Goal: Information Seeking & Learning: Learn about a topic

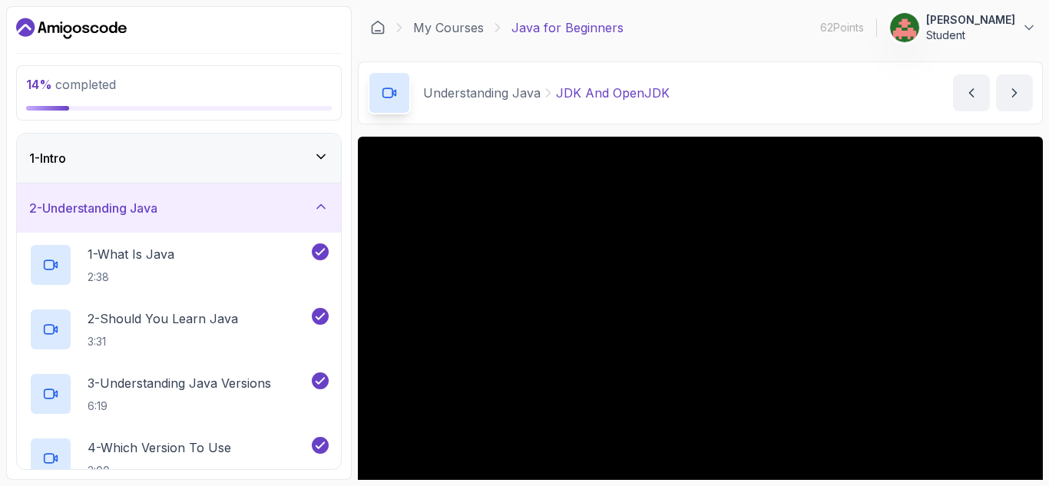
scroll to position [97, 0]
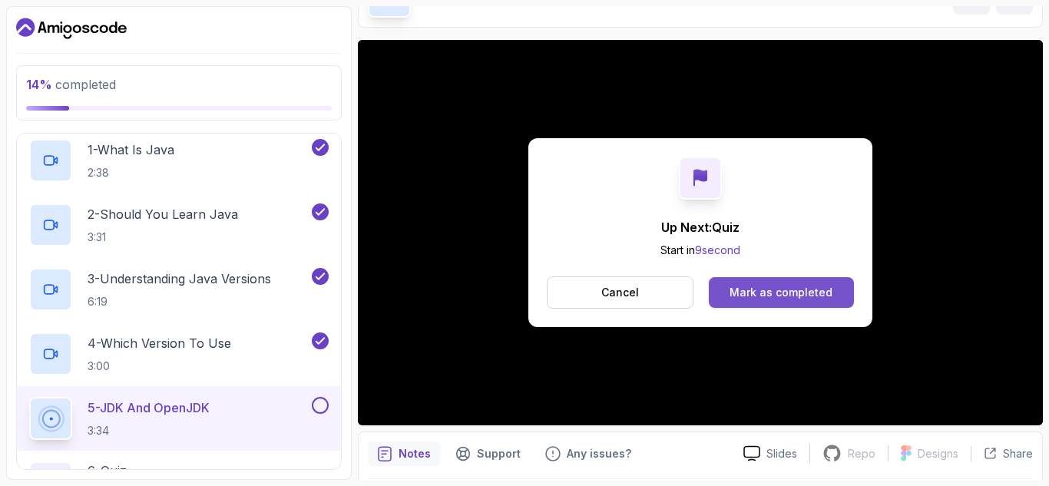
click at [800, 291] on div "Mark as completed" at bounding box center [781, 292] width 103 height 15
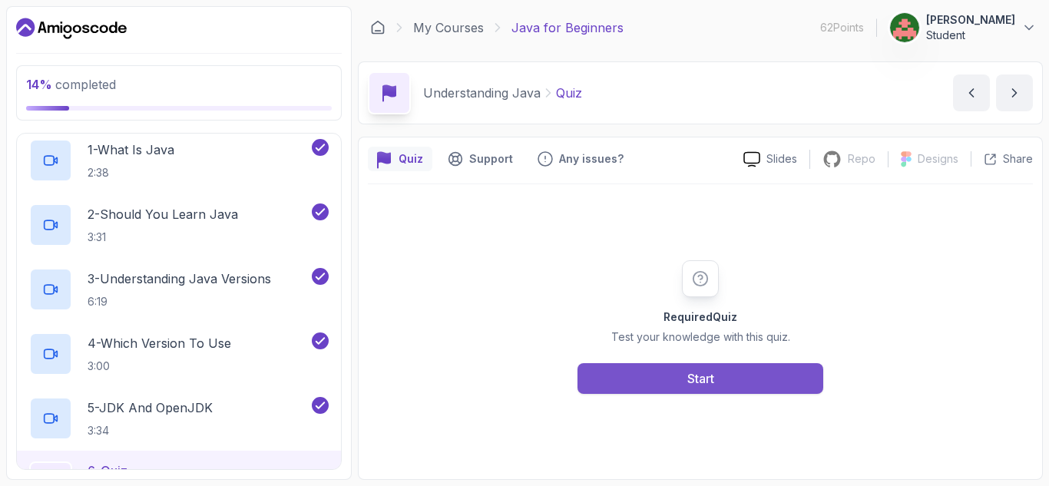
click at [601, 373] on button "Start" at bounding box center [701, 378] width 246 height 31
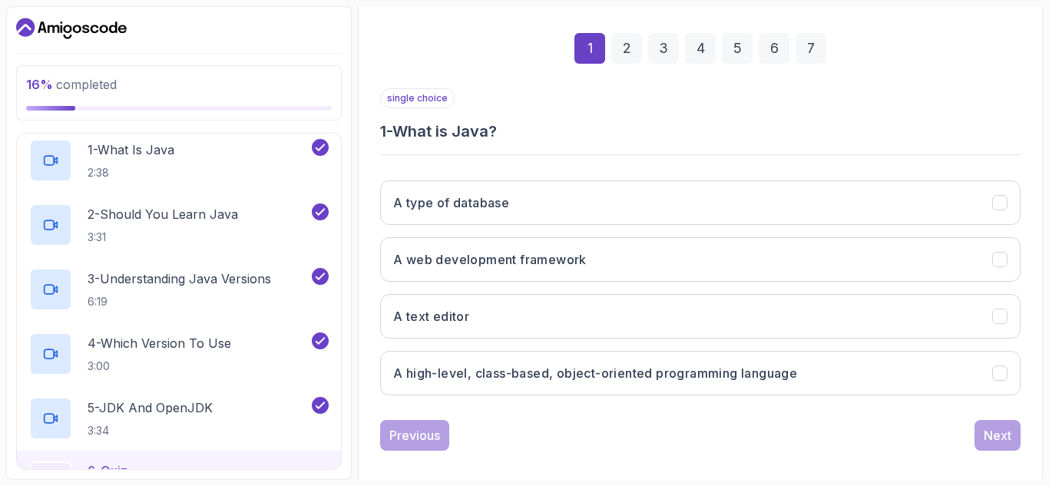
scroll to position [224, 0]
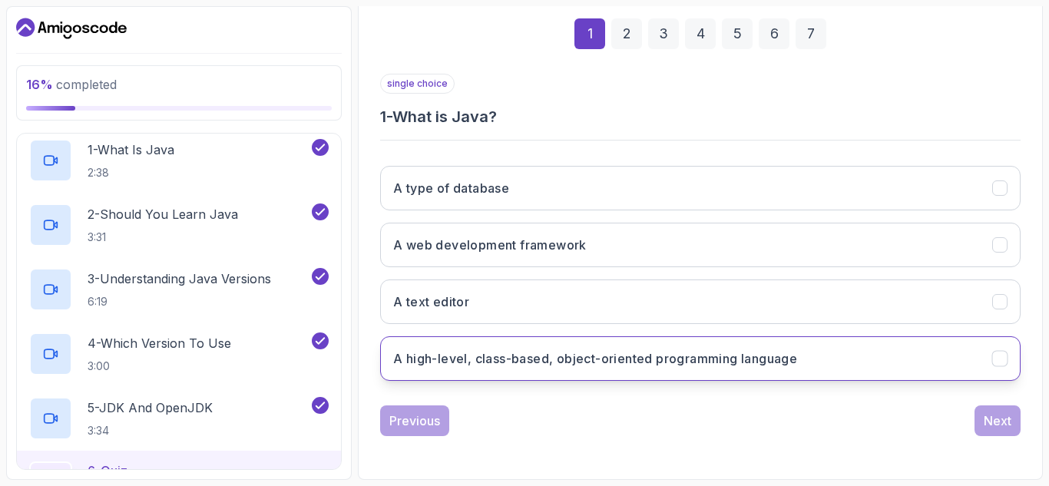
click at [706, 359] on h3 "A high-level, class-based, object-oriented programming language" at bounding box center [595, 358] width 404 height 18
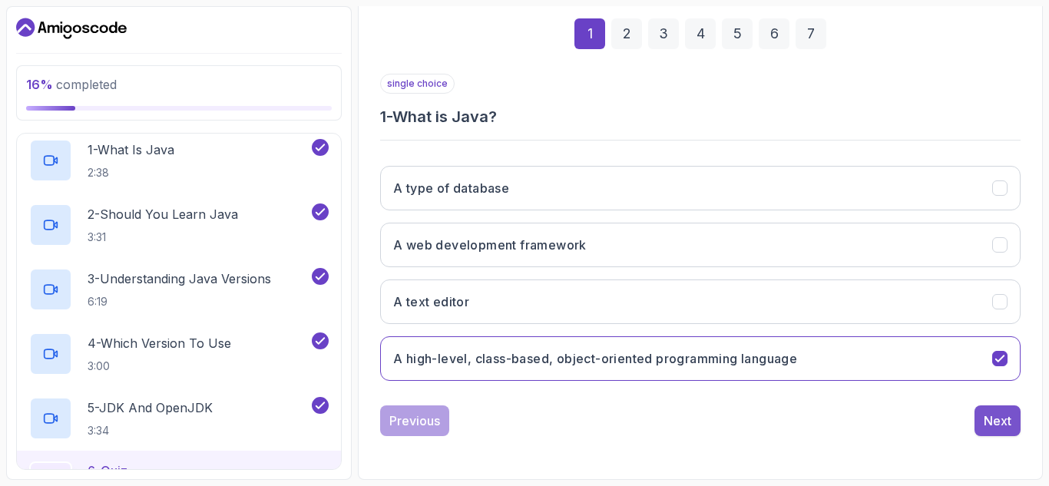
click at [999, 422] on div "Next" at bounding box center [998, 421] width 28 height 18
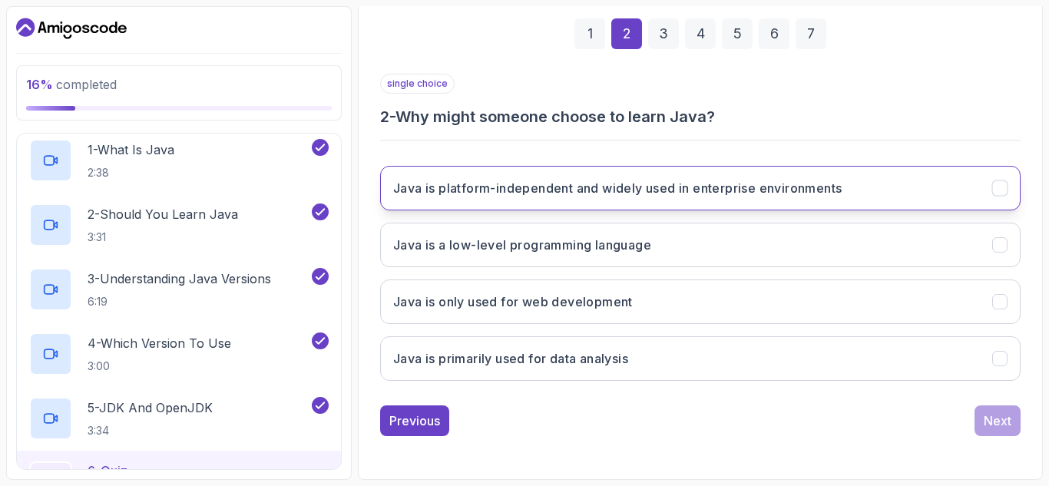
click at [803, 205] on button "Java is platform-independent and widely used in enterprise environments" at bounding box center [700, 188] width 641 height 45
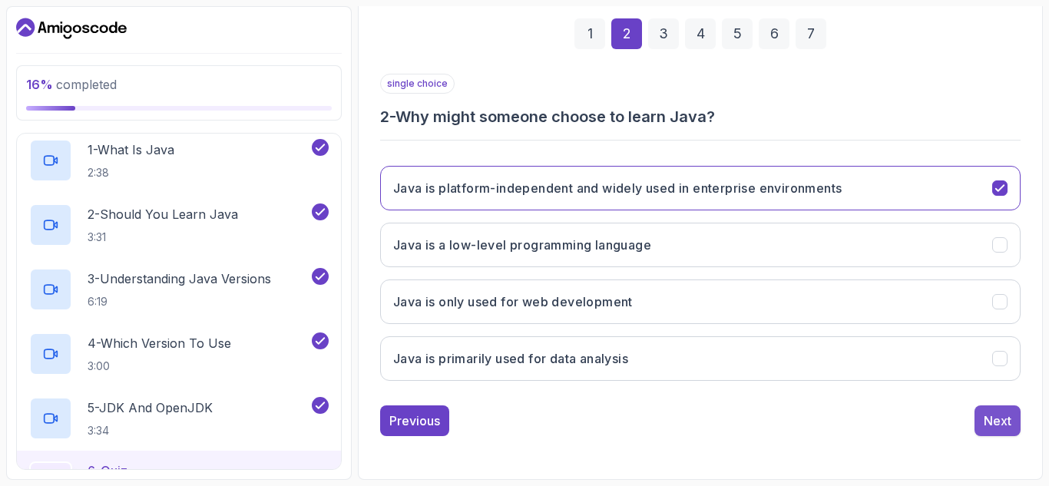
click at [999, 421] on div "Next" at bounding box center [998, 421] width 28 height 18
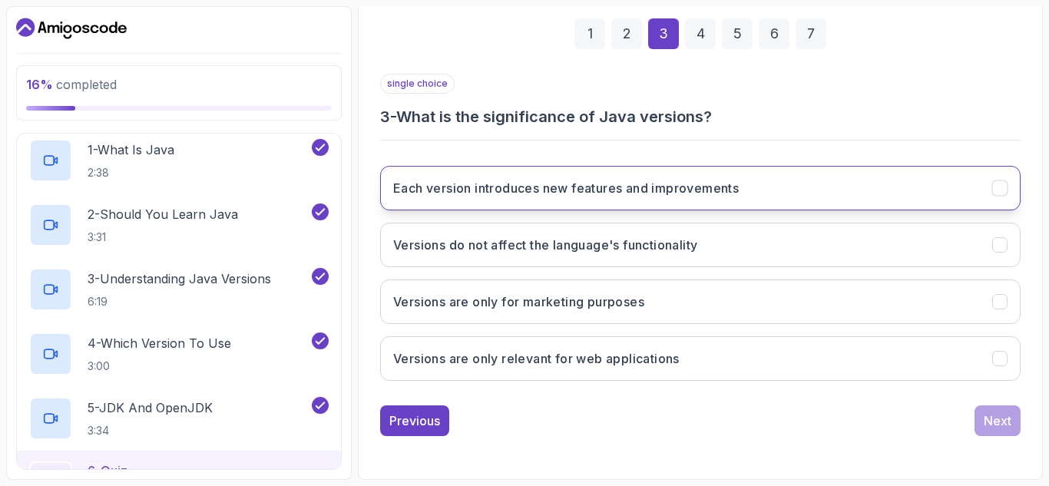
click at [763, 196] on button "Each version introduces new features and improvements" at bounding box center [700, 188] width 641 height 45
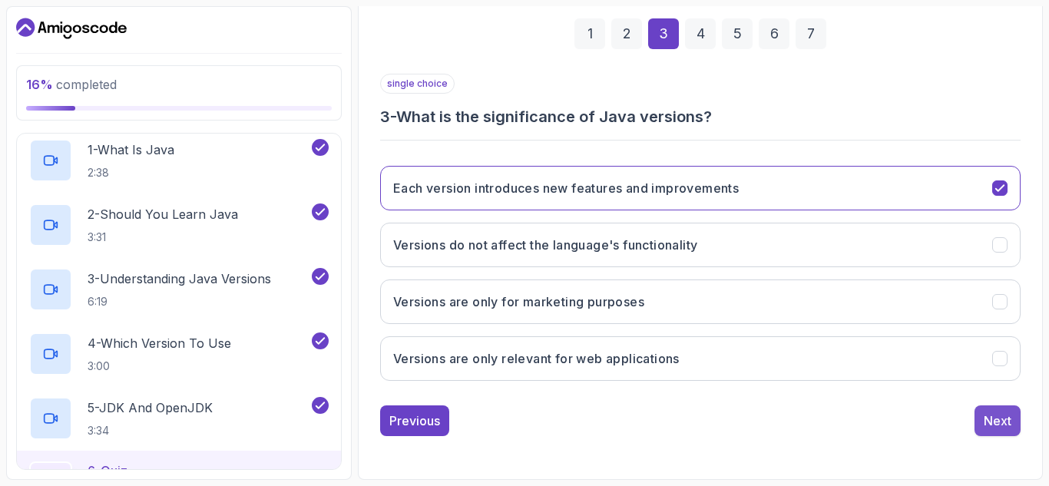
click at [981, 422] on button "Next" at bounding box center [998, 421] width 46 height 31
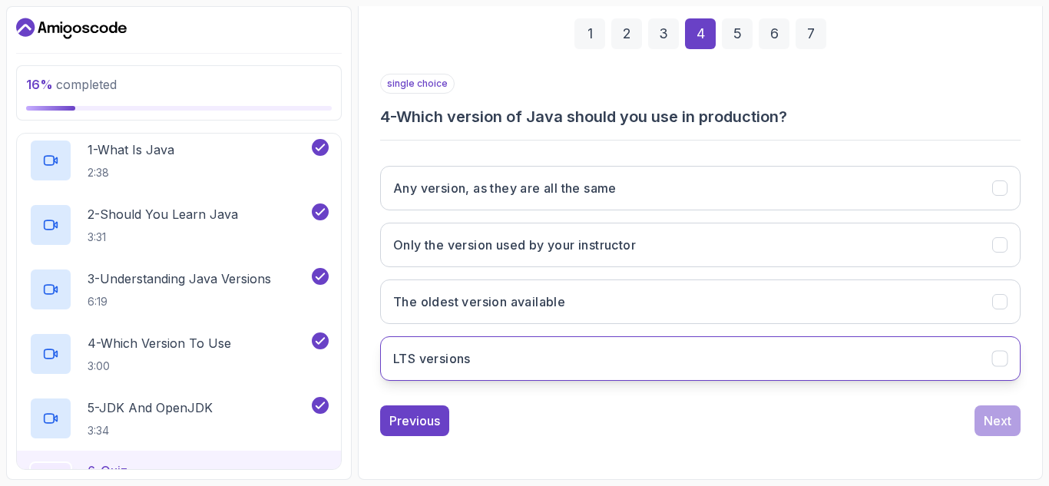
click at [780, 367] on button "LTS versions" at bounding box center [700, 358] width 641 height 45
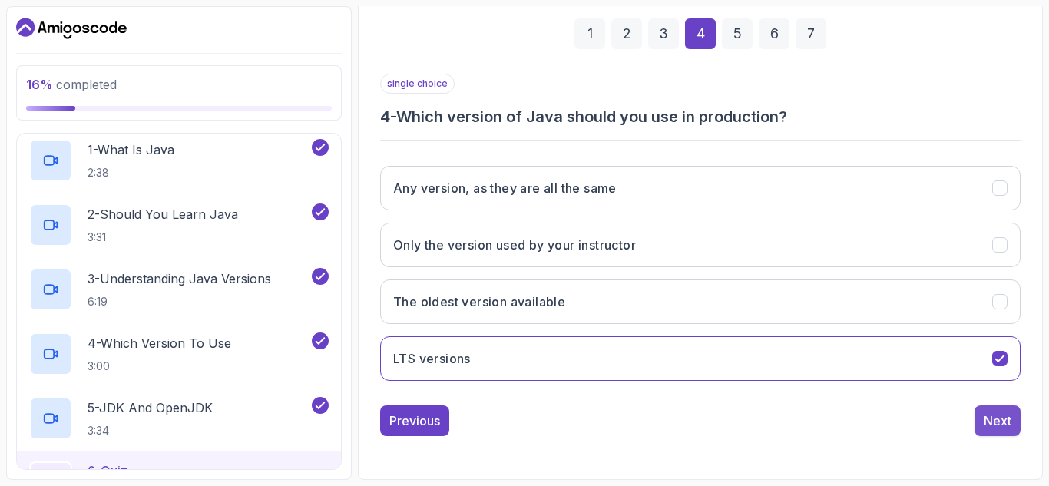
click at [1000, 419] on div "Next" at bounding box center [998, 421] width 28 height 18
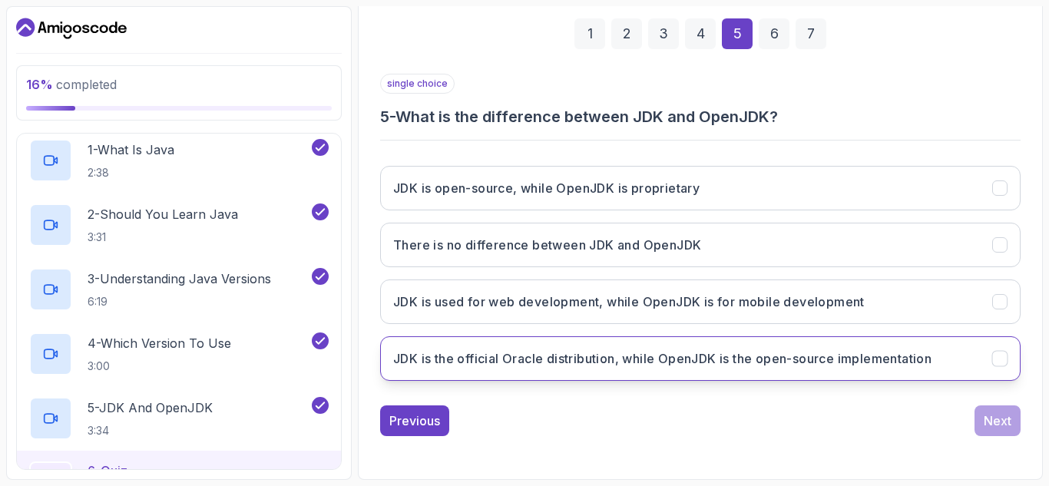
click at [796, 367] on h3 "JDK is the official Oracle distribution, while OpenJDK is the open-source imple…" at bounding box center [662, 358] width 538 height 18
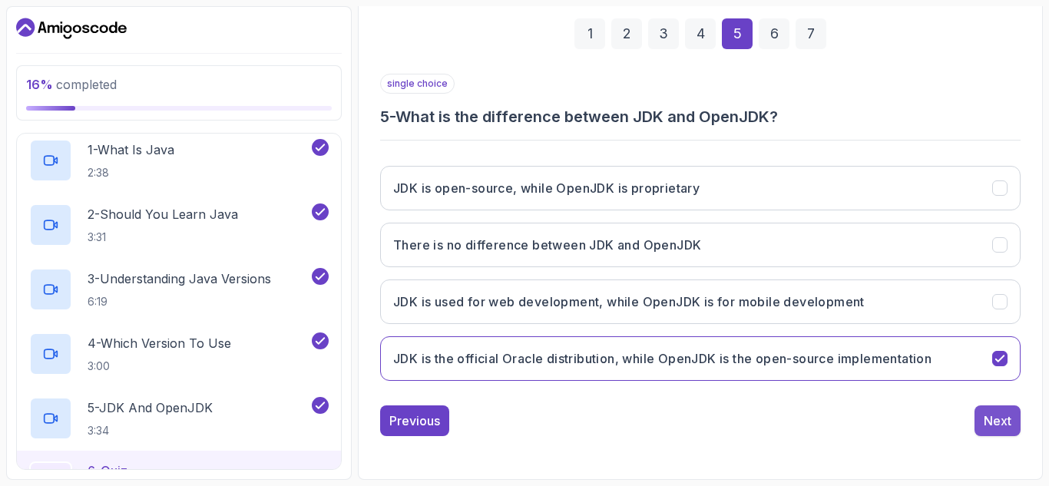
click at [981, 416] on button "Next" at bounding box center [998, 421] width 46 height 31
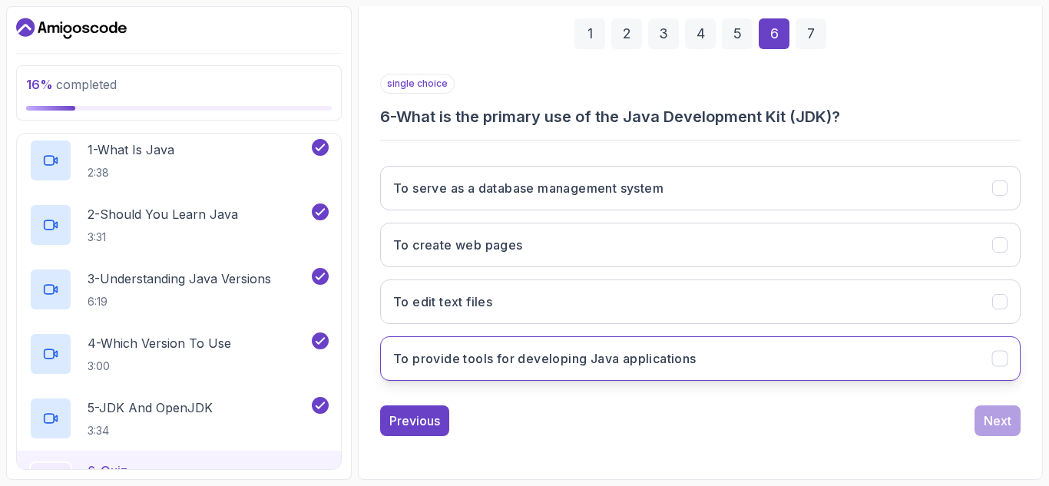
click at [742, 378] on button "To provide tools for developing Java applications" at bounding box center [700, 358] width 641 height 45
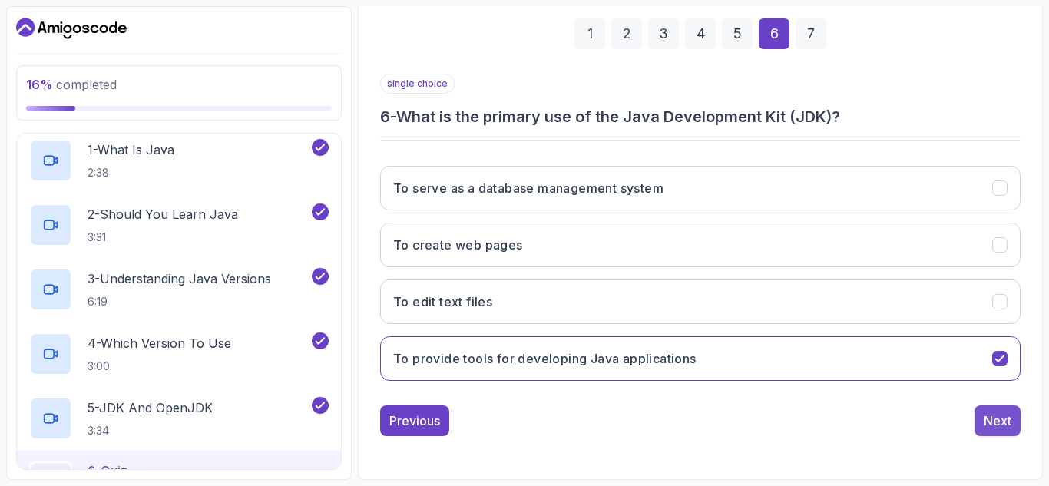
click at [1005, 431] on button "Next" at bounding box center [998, 421] width 46 height 31
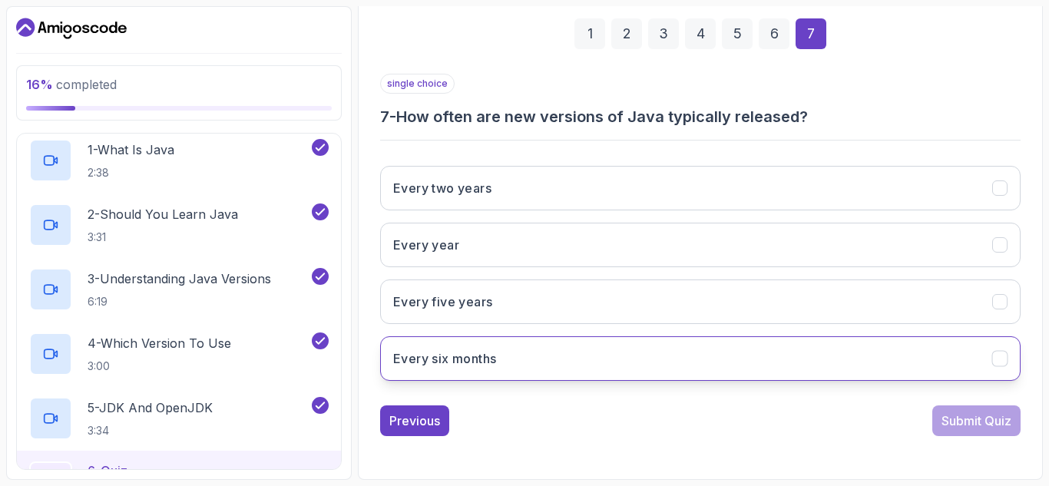
click at [766, 351] on button "Every six months" at bounding box center [700, 358] width 641 height 45
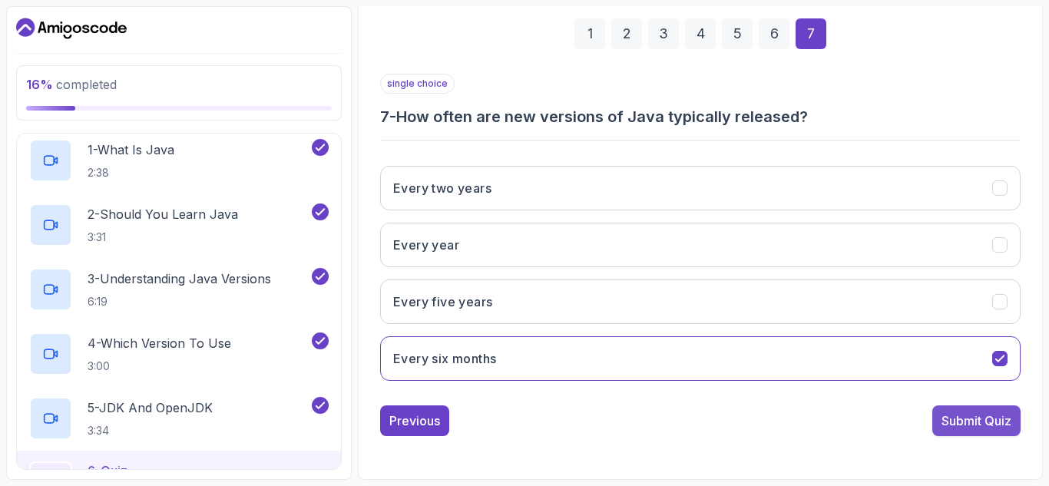
click at [960, 413] on div "Submit Quiz" at bounding box center [977, 421] width 70 height 18
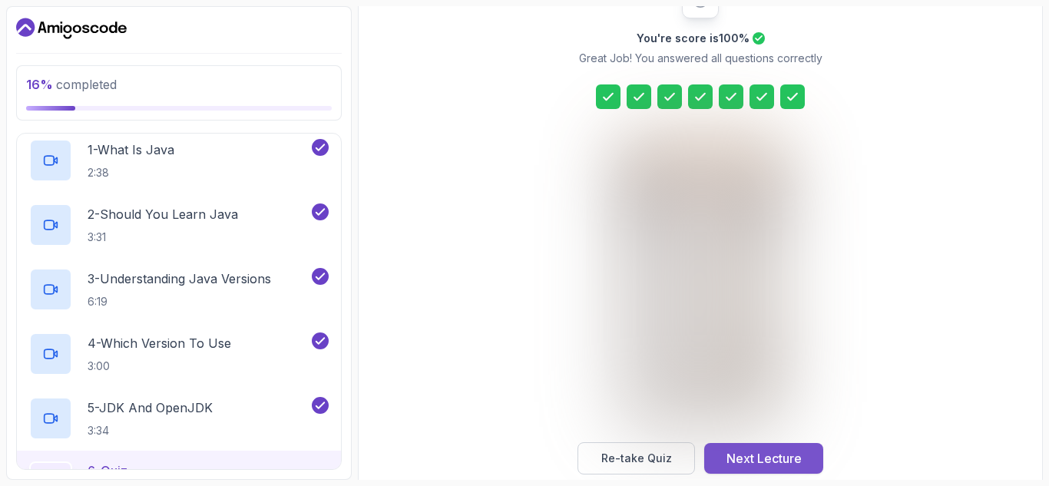
click at [777, 459] on div "Next Lecture" at bounding box center [764, 458] width 75 height 18
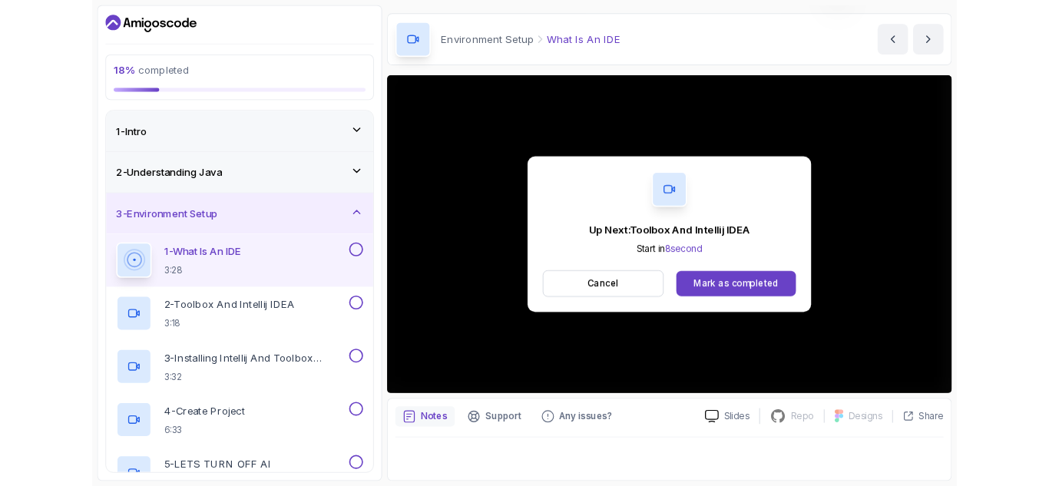
scroll to position [149, 0]
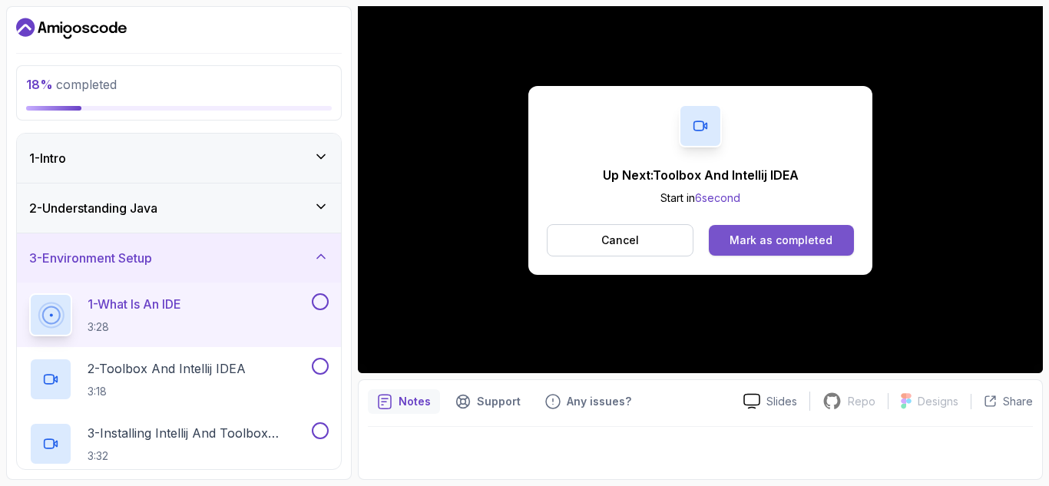
click at [831, 236] on button "Mark as completed" at bounding box center [781, 240] width 145 height 31
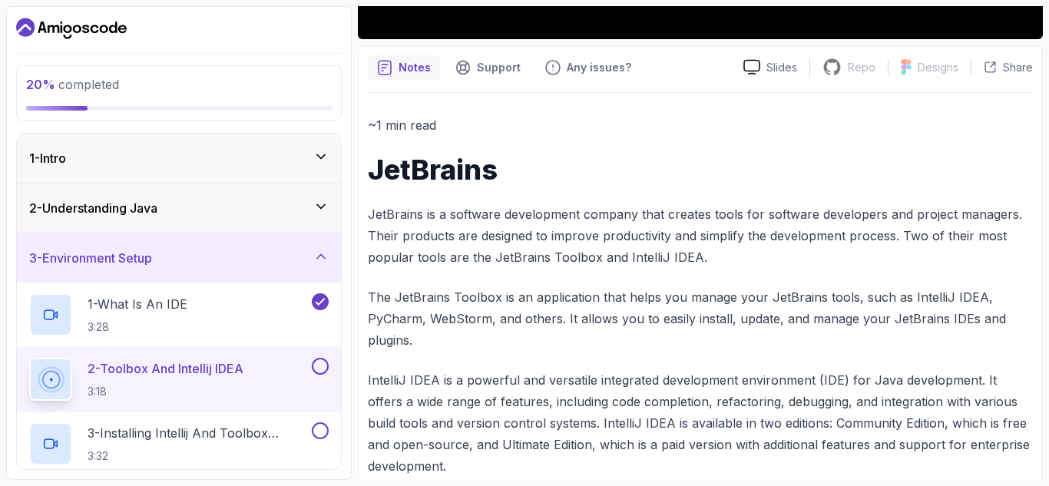
scroll to position [656, 0]
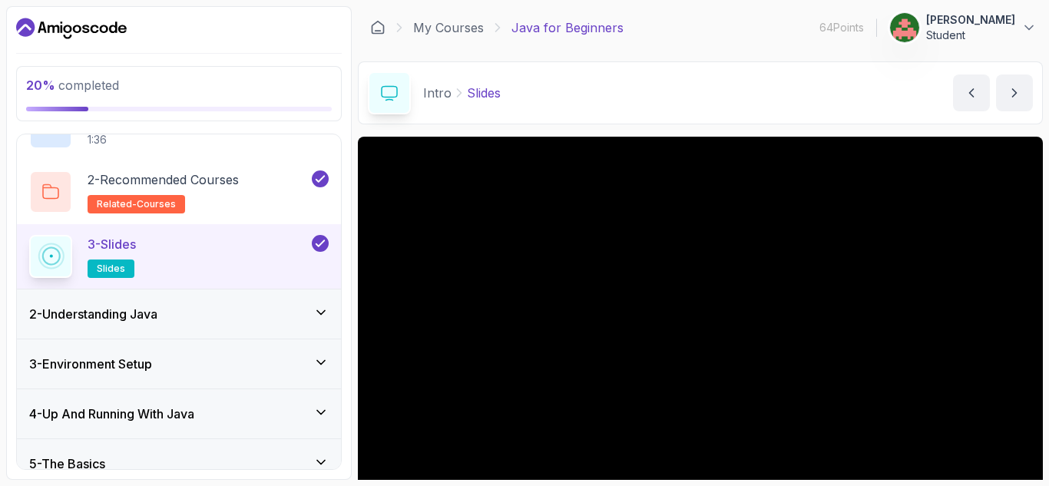
scroll to position [111, 0]
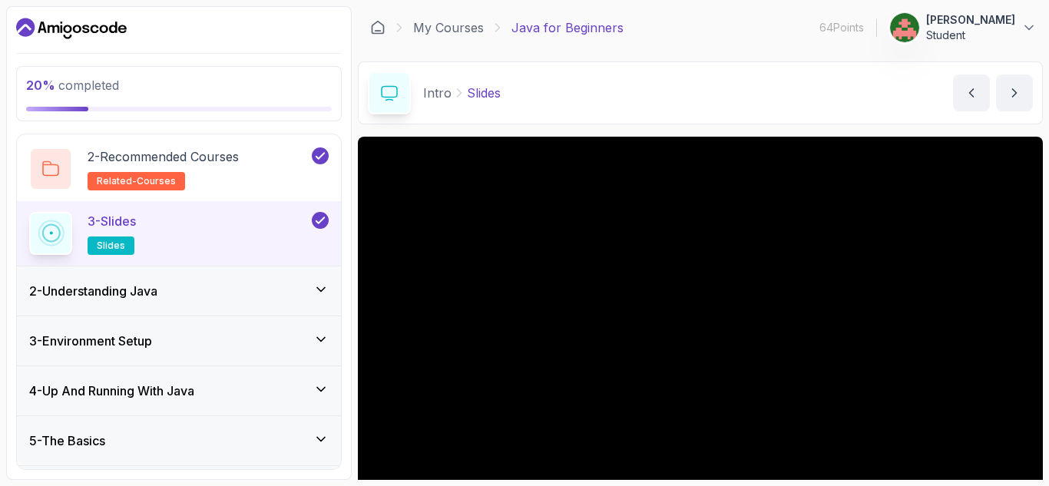
click at [157, 298] on h3 "2 - Understanding Java" at bounding box center [93, 291] width 128 height 18
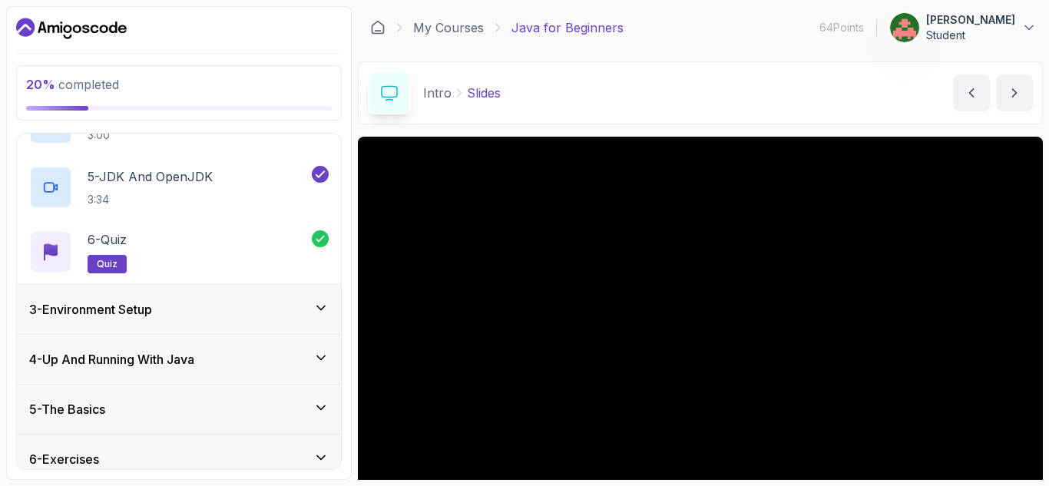
scroll to position [336, 0]
click at [158, 298] on div "3 - Environment Setup" at bounding box center [179, 308] width 324 height 49
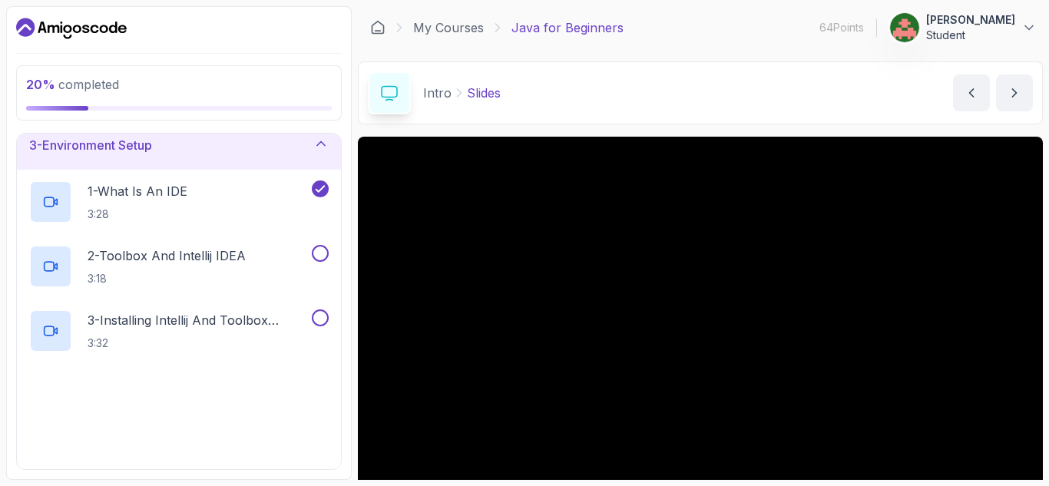
scroll to position [121, 0]
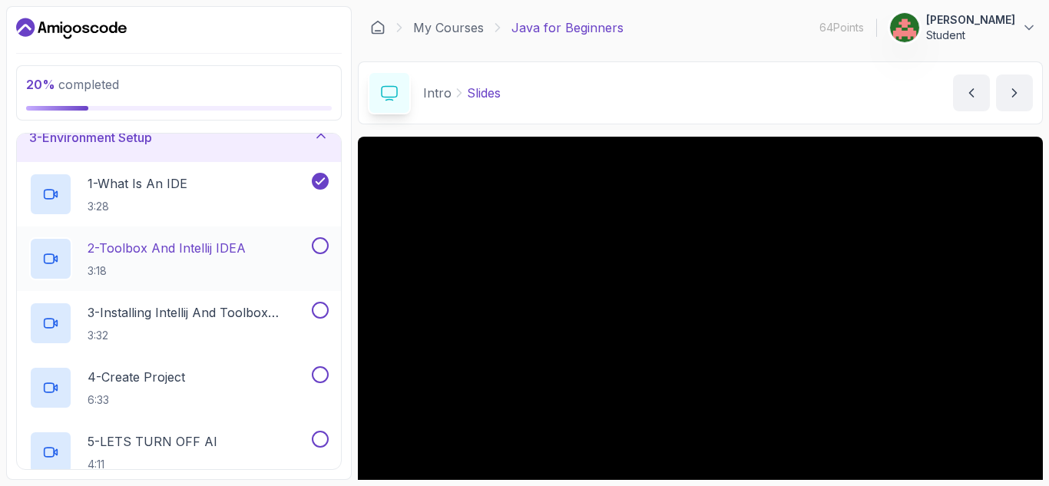
click at [210, 260] on h2 "2 - Toolbox And Intellij IDEA 3:18" at bounding box center [167, 259] width 158 height 40
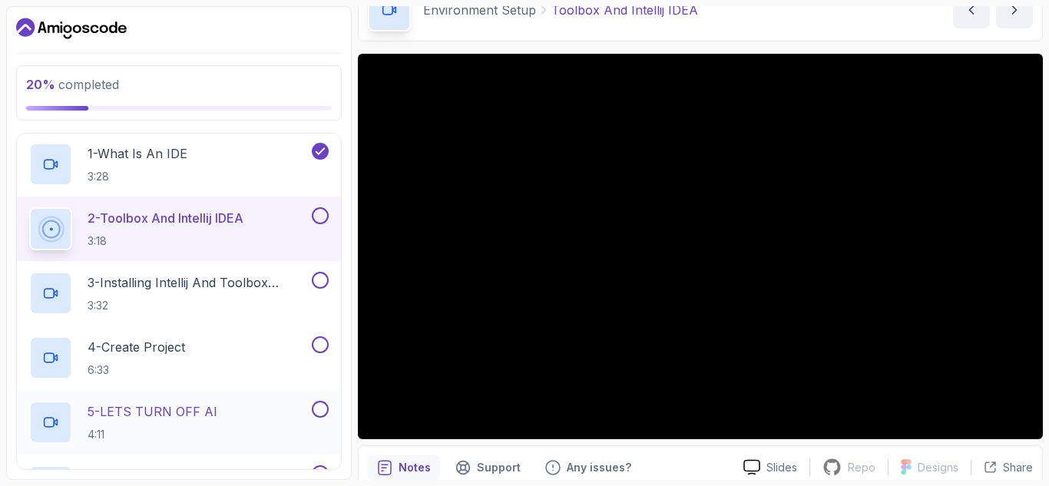
scroll to position [153, 0]
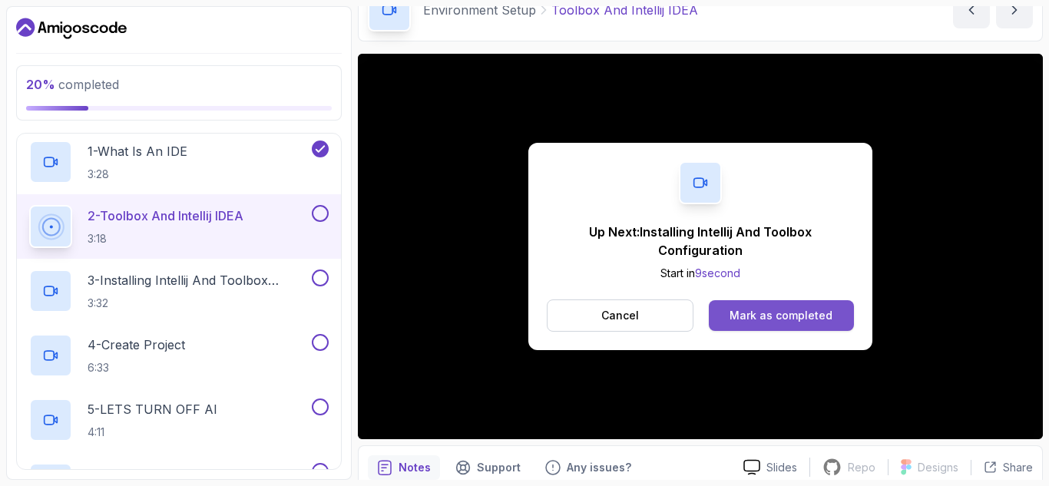
click at [788, 311] on div "Mark as completed" at bounding box center [781, 315] width 103 height 15
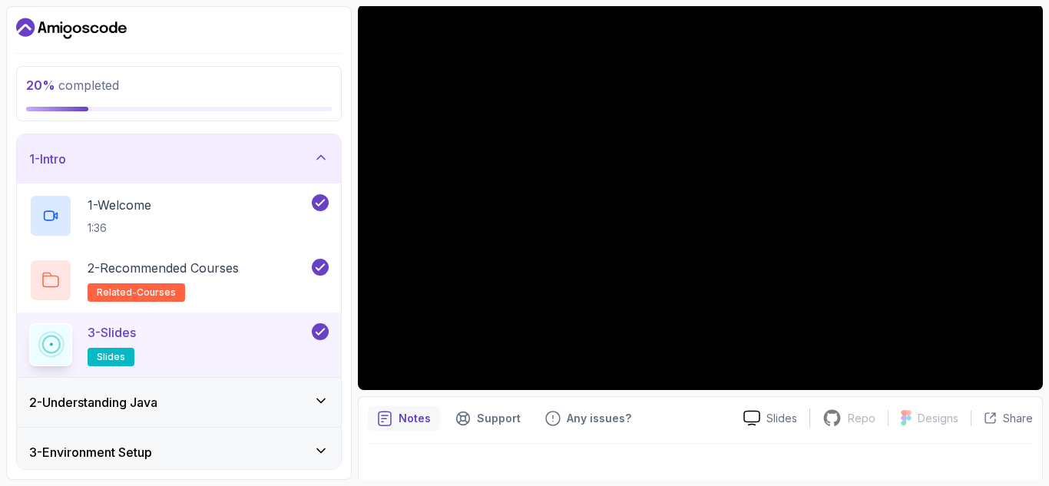
scroll to position [149, 0]
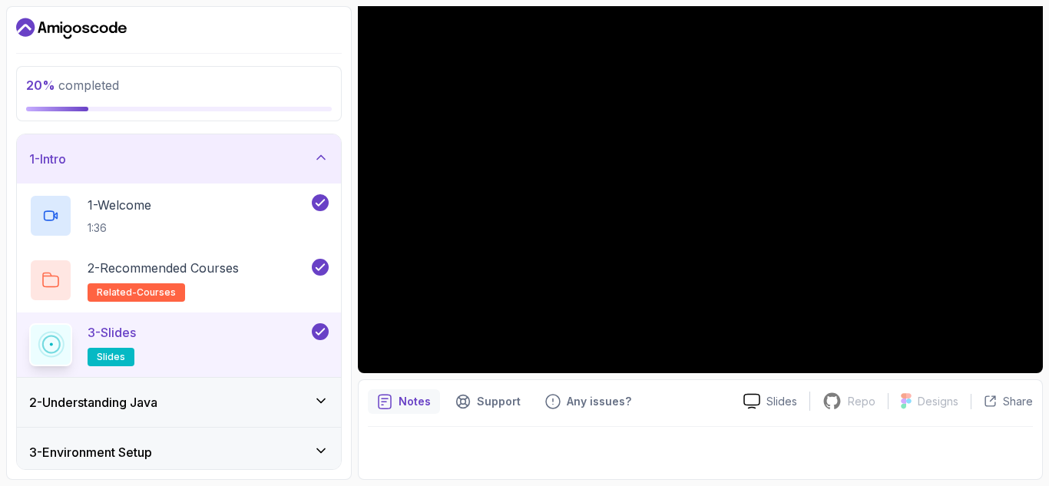
click at [126, 455] on h3 "3 - Environment Setup" at bounding box center [90, 452] width 123 height 18
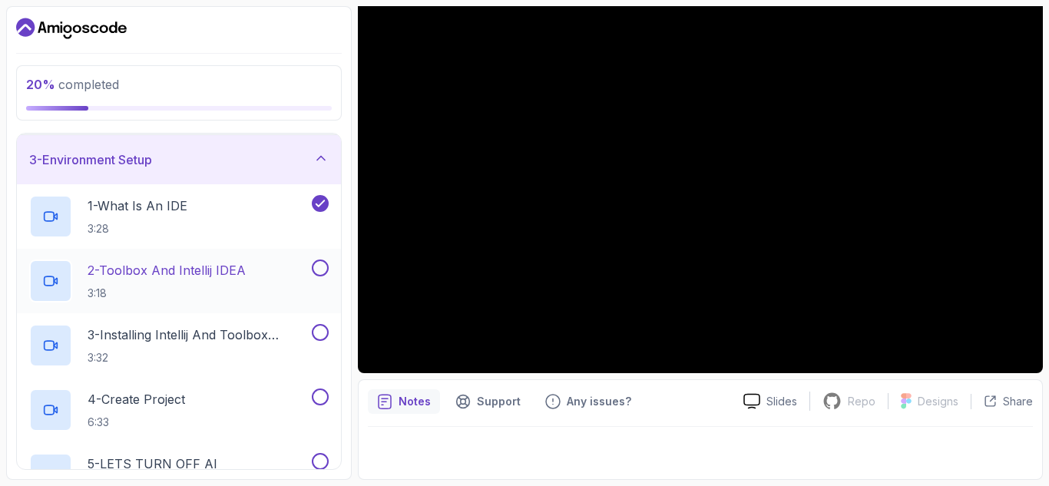
scroll to position [110, 0]
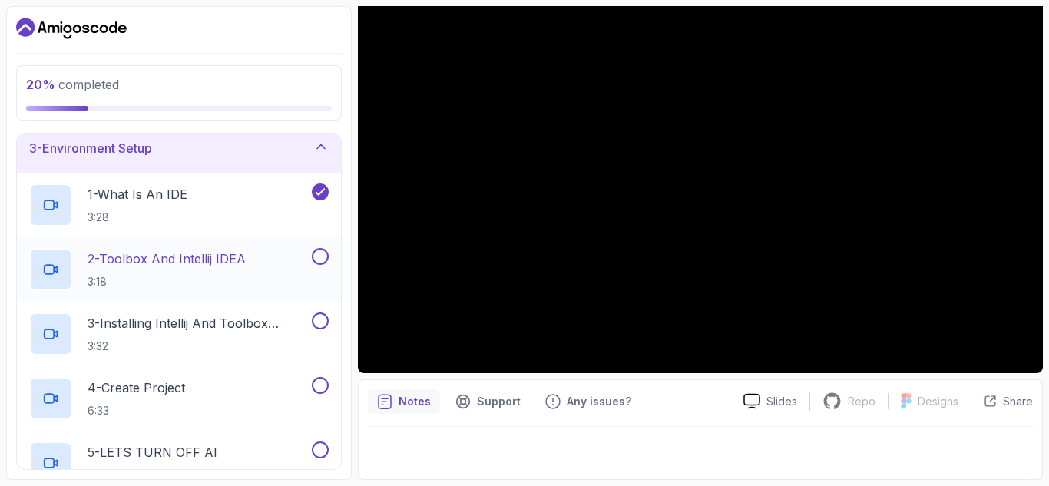
click at [173, 263] on p "2 - Toolbox And Intellij IDEA" at bounding box center [167, 259] width 158 height 18
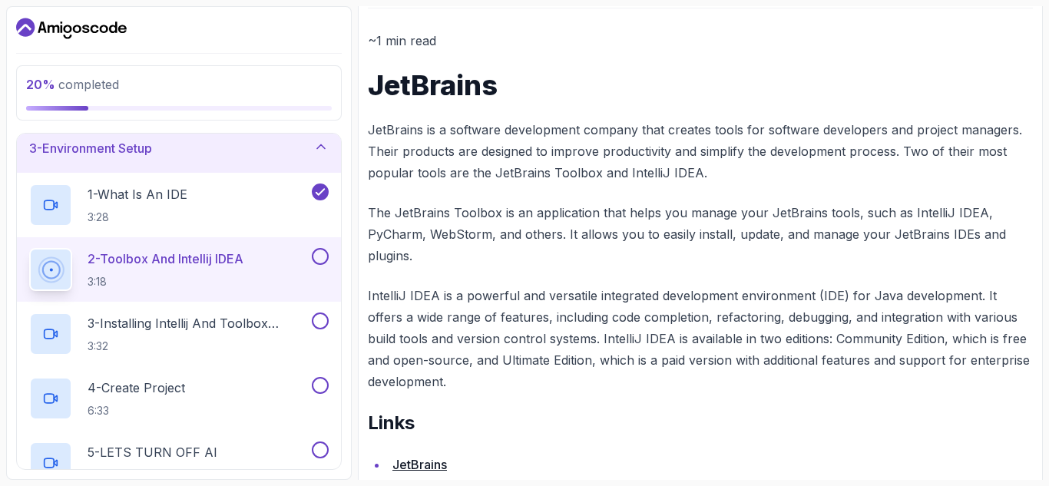
scroll to position [656, 0]
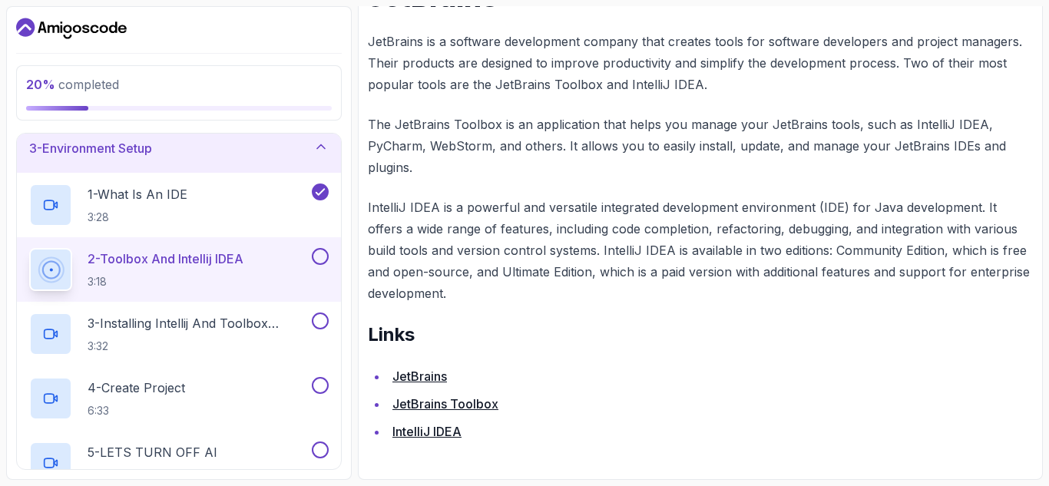
click at [438, 434] on link "IntelliJ IDEA" at bounding box center [426, 431] width 69 height 15
